Goal: Task Accomplishment & Management: Manage account settings

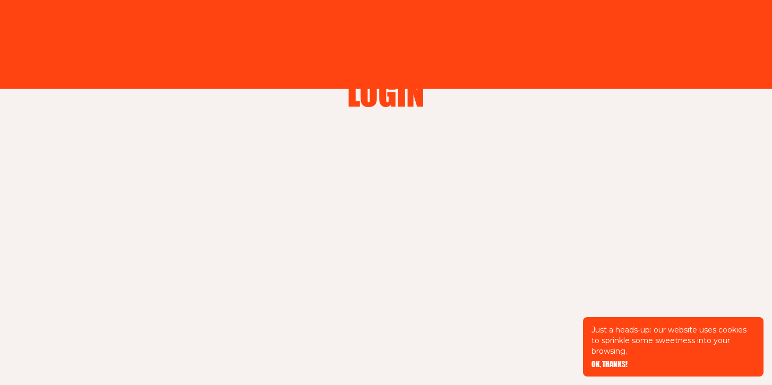
scroll to position [183, 0]
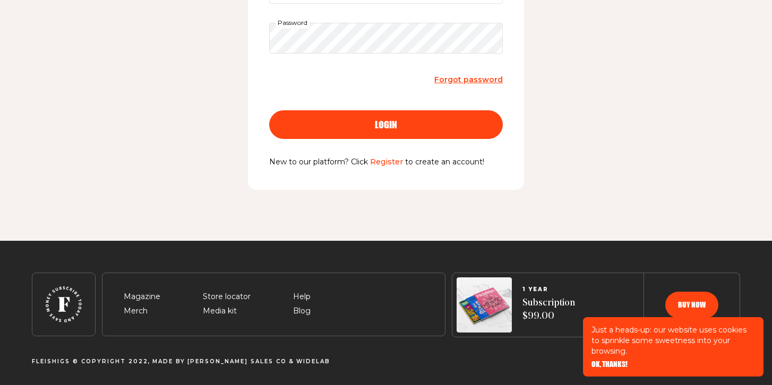
click at [381, 120] on span "login" at bounding box center [386, 115] width 22 height 10
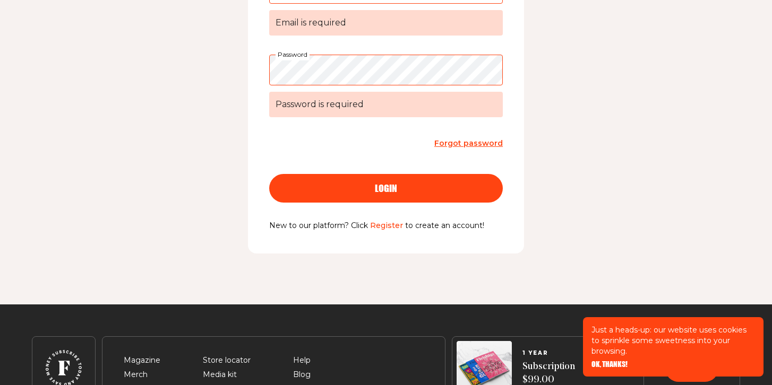
scroll to position [0, 0]
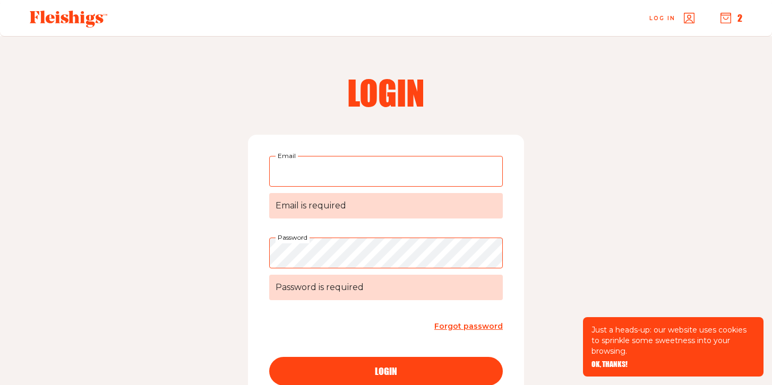
click at [327, 167] on input "Email Email is required" at bounding box center [386, 171] width 234 height 31
type input "babsknits@gmail.com"
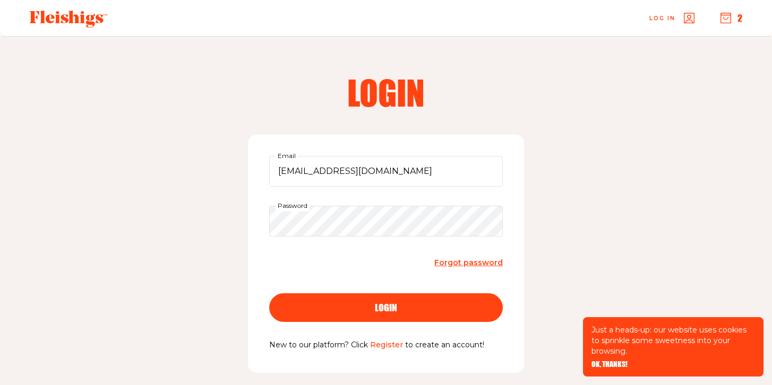
click at [383, 303] on span "login" at bounding box center [386, 299] width 22 height 10
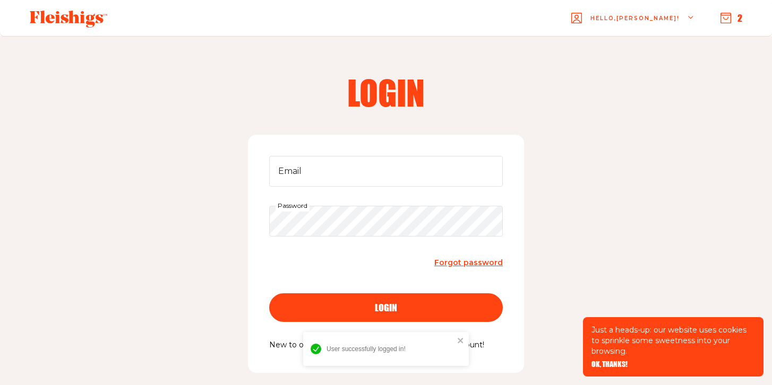
click at [384, 303] on span "login" at bounding box center [386, 299] width 22 height 10
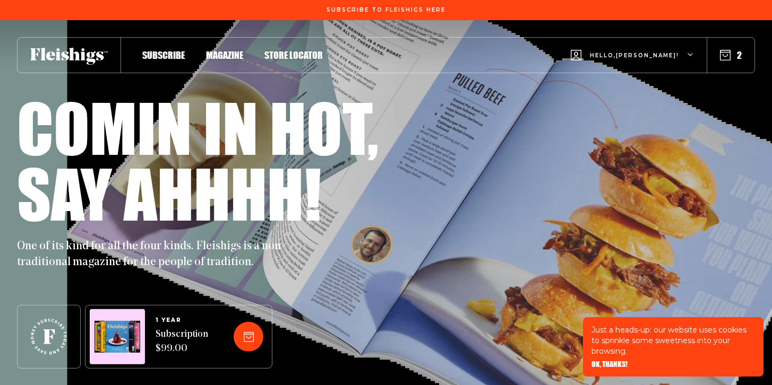
click at [657, 56] on span "Hello, [PERSON_NAME] !" at bounding box center [634, 63] width 89 height 25
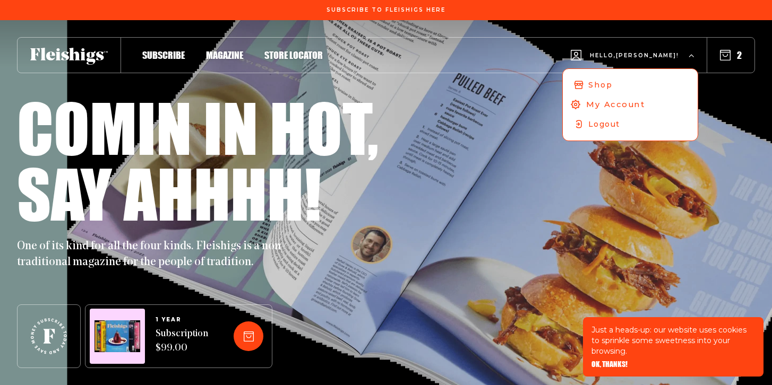
click at [634, 102] on span "My Account" at bounding box center [615, 105] width 59 height 12
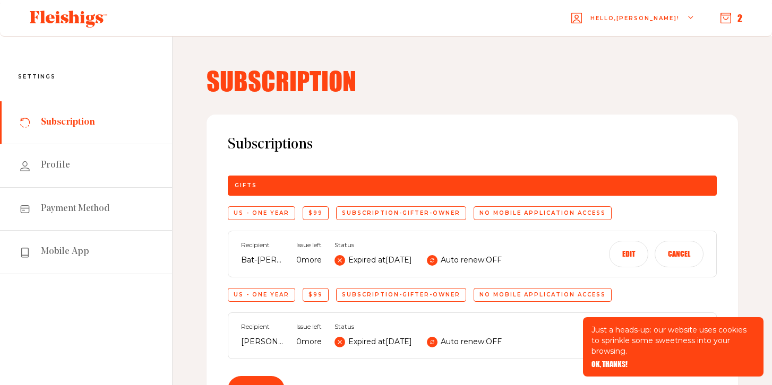
click at [80, 123] on span "Subscription" at bounding box center [68, 122] width 54 height 13
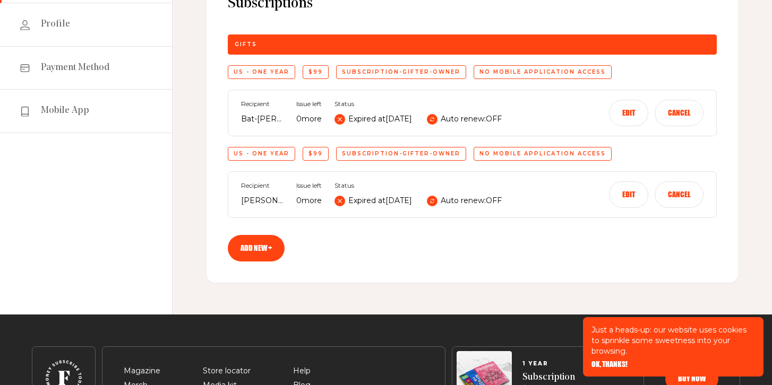
scroll to position [147, 0]
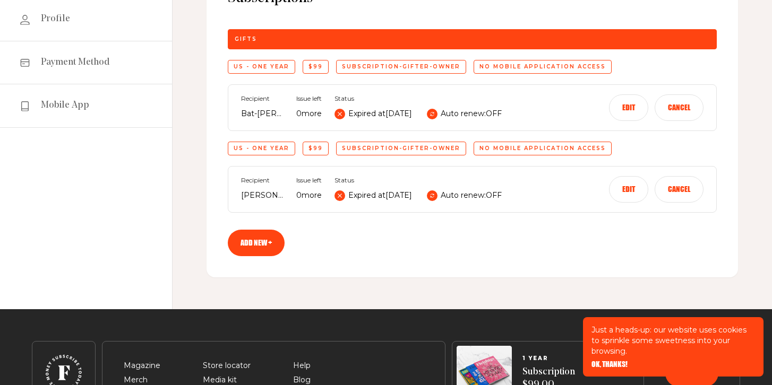
click at [629, 188] on button "Edit" at bounding box center [628, 189] width 39 height 27
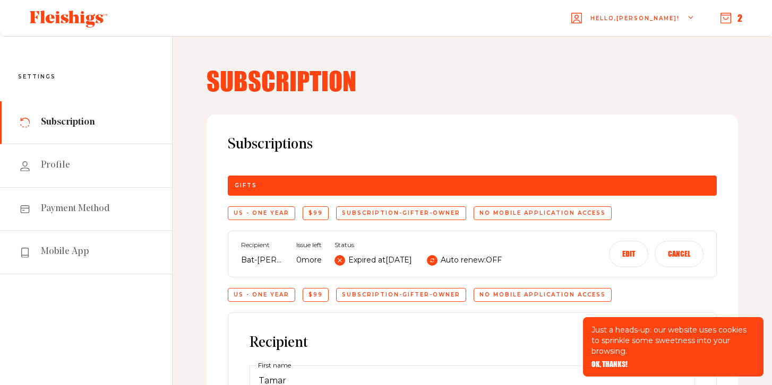
scroll to position [0, 0]
click at [635, 256] on button "Edit" at bounding box center [628, 254] width 39 height 27
